Goal: Task Accomplishment & Management: Complete application form

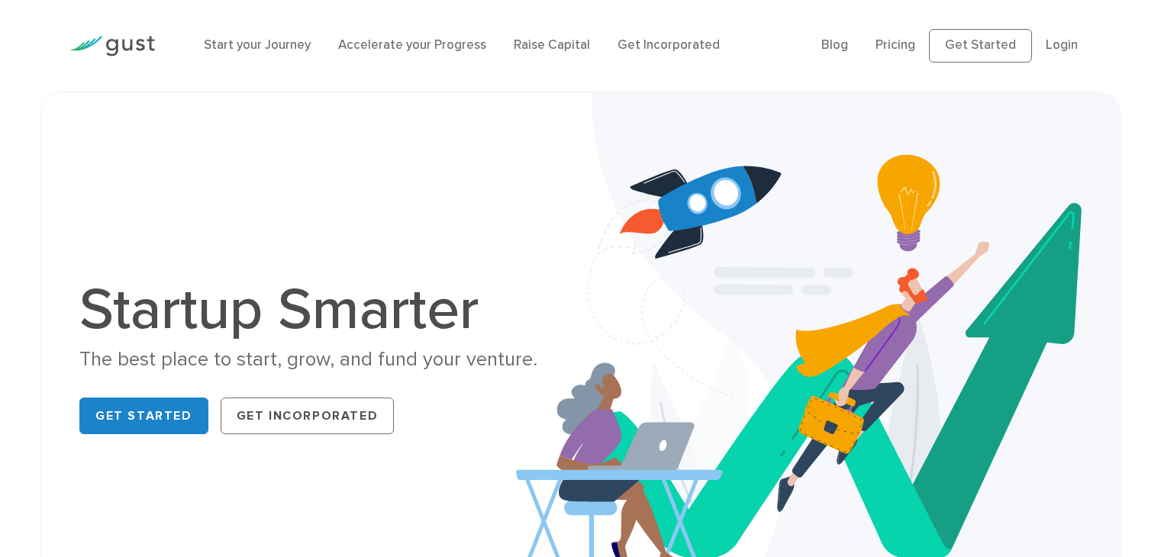
click at [143, 404] on link "Get Started" at bounding box center [143, 416] width 129 height 37
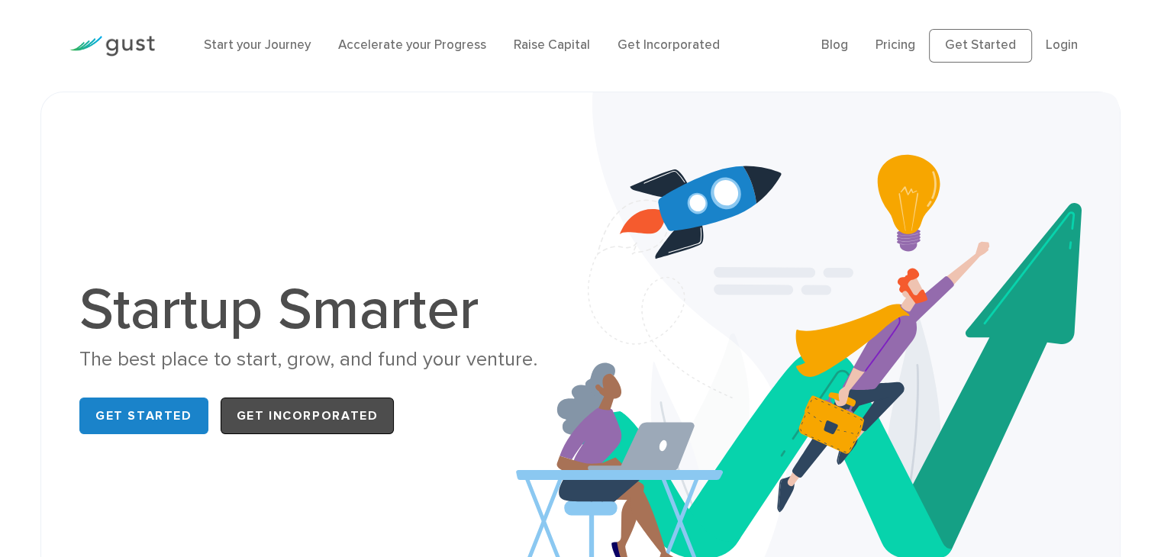
click at [280, 413] on link "Get Incorporated" at bounding box center [308, 416] width 174 height 37
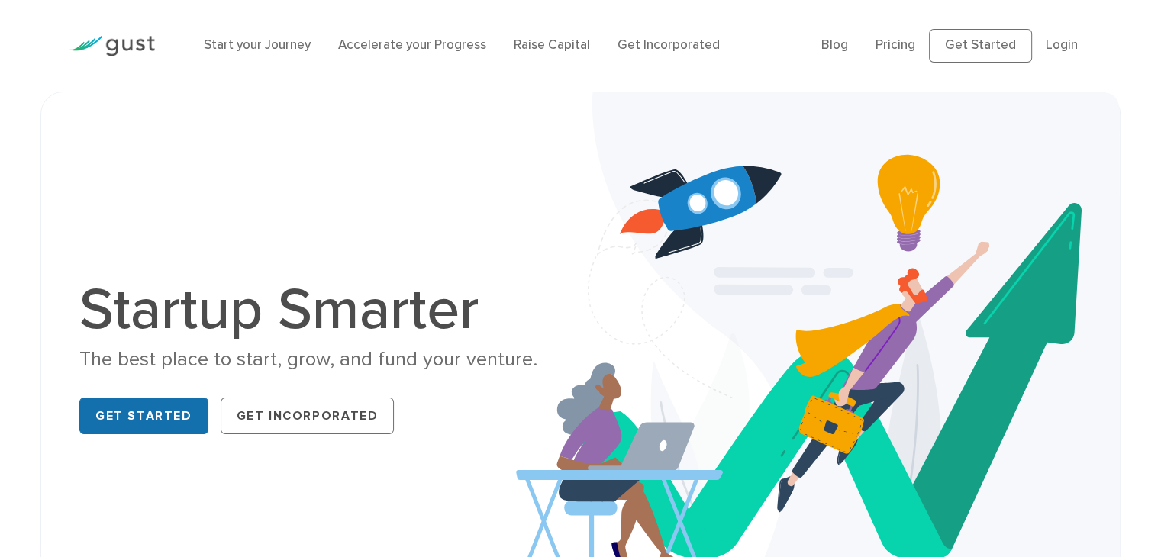
click at [167, 419] on link "Get Started" at bounding box center [143, 416] width 129 height 37
